Goal: Navigation & Orientation: Go to known website

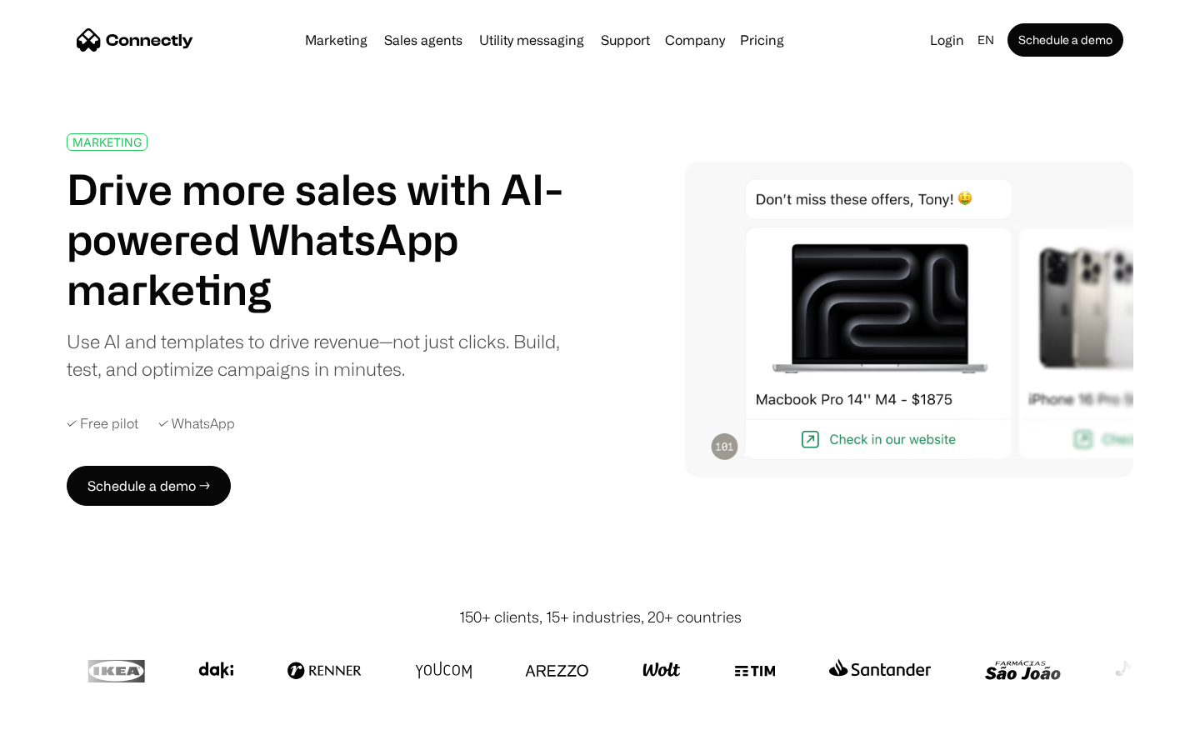
scroll to position [5930, 0]
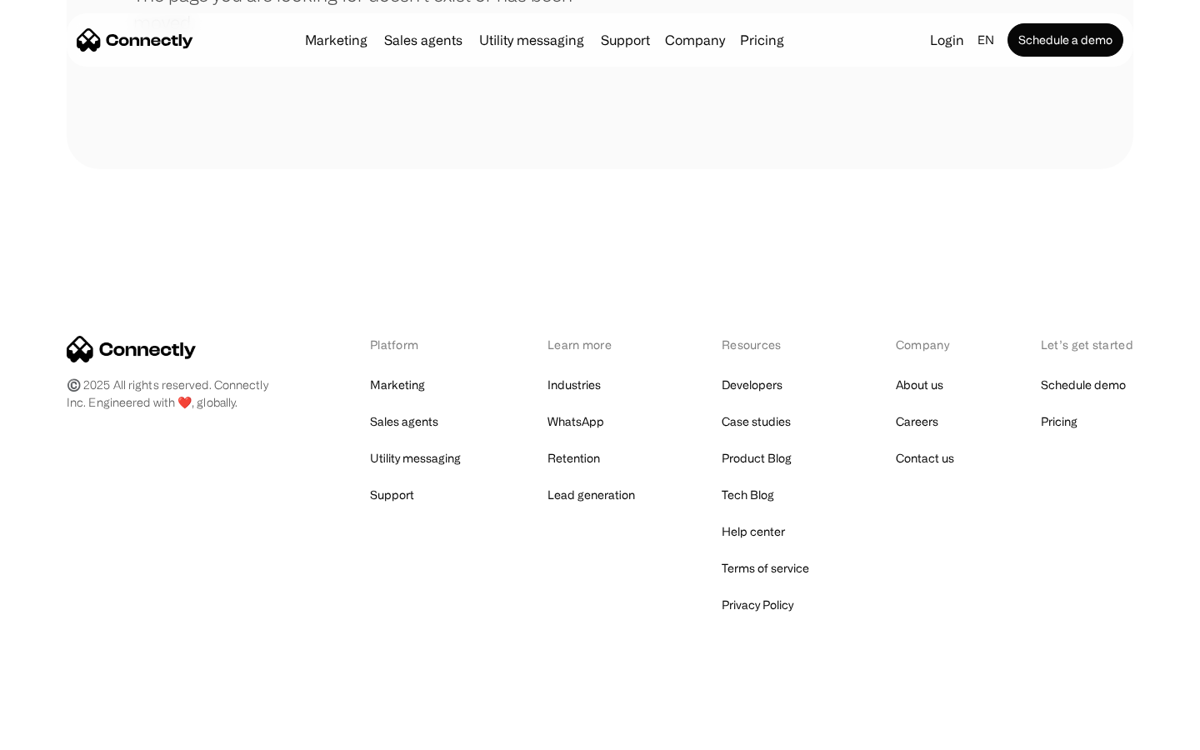
scroll to position [304, 0]
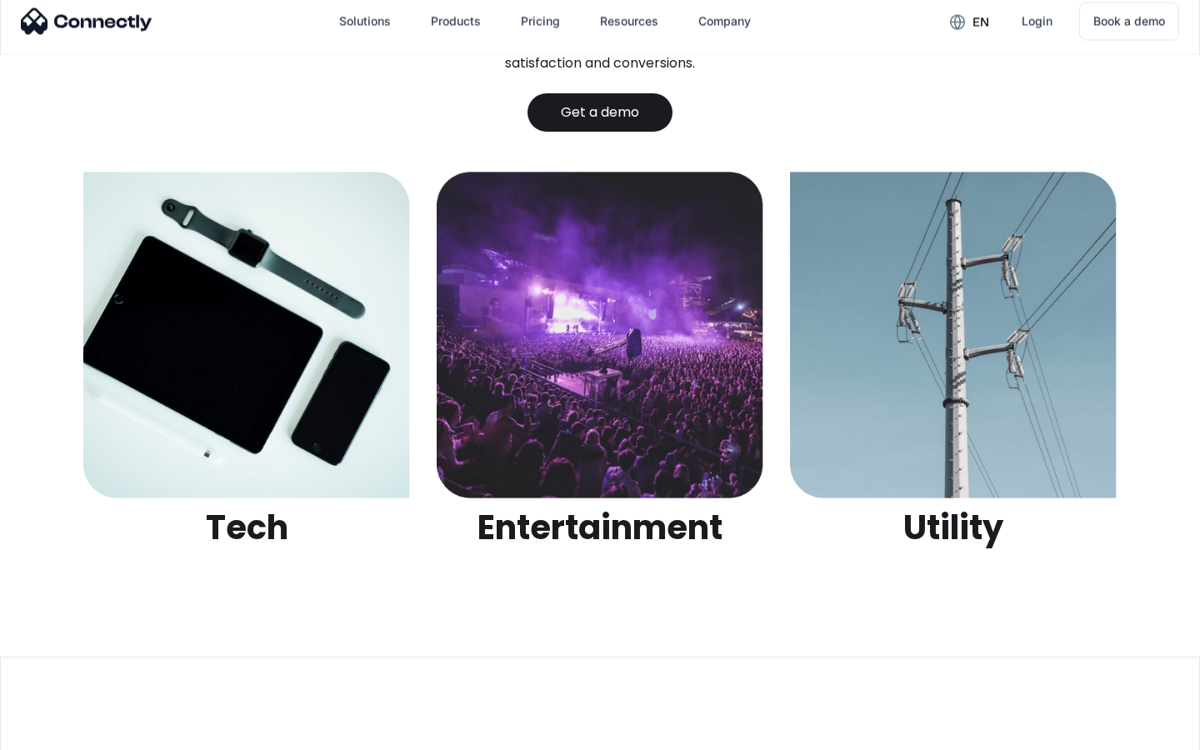
scroll to position [5258, 0]
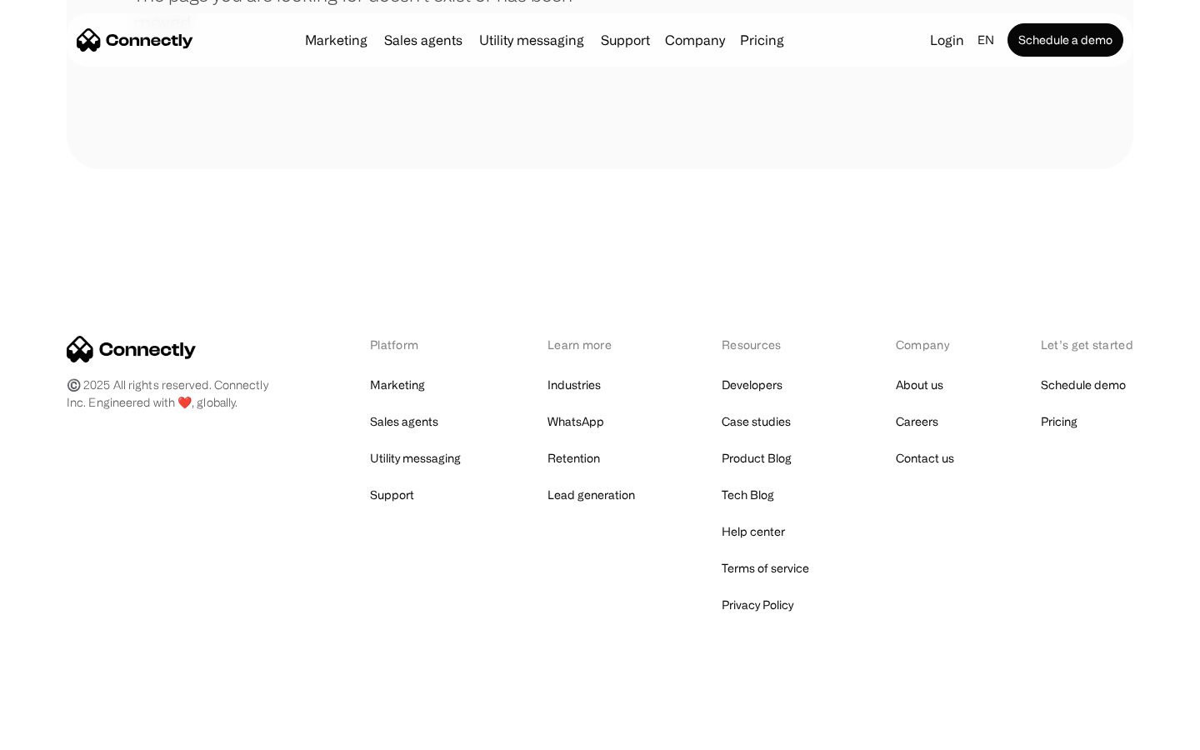
scroll to position [304, 0]
